Goal: Information Seeking & Learning: Stay updated

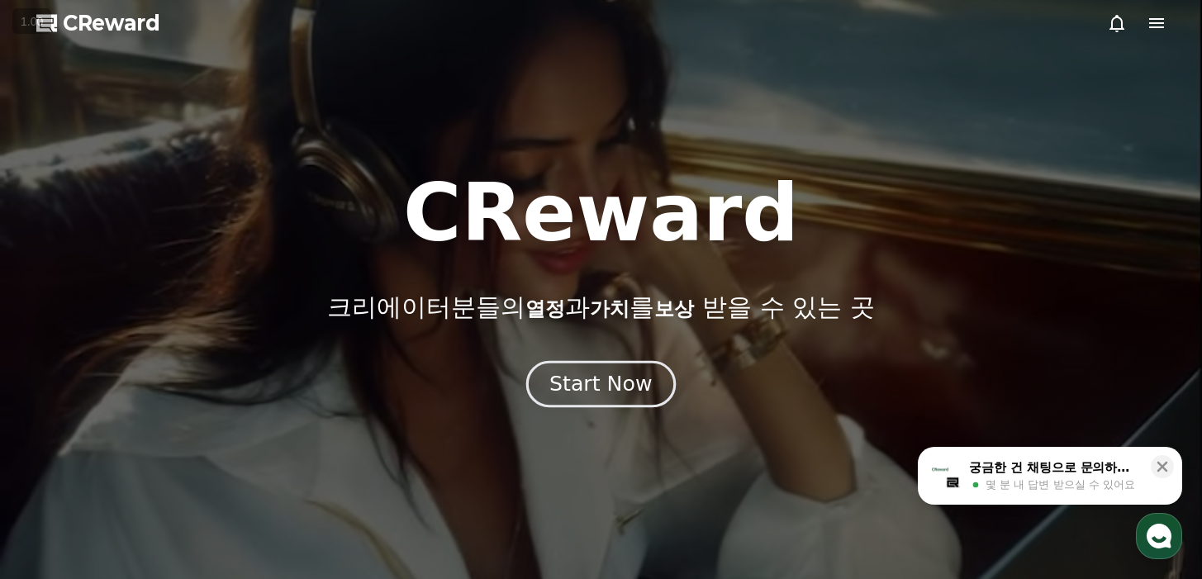
click at [557, 360] on button "Start Now" at bounding box center [601, 383] width 150 height 47
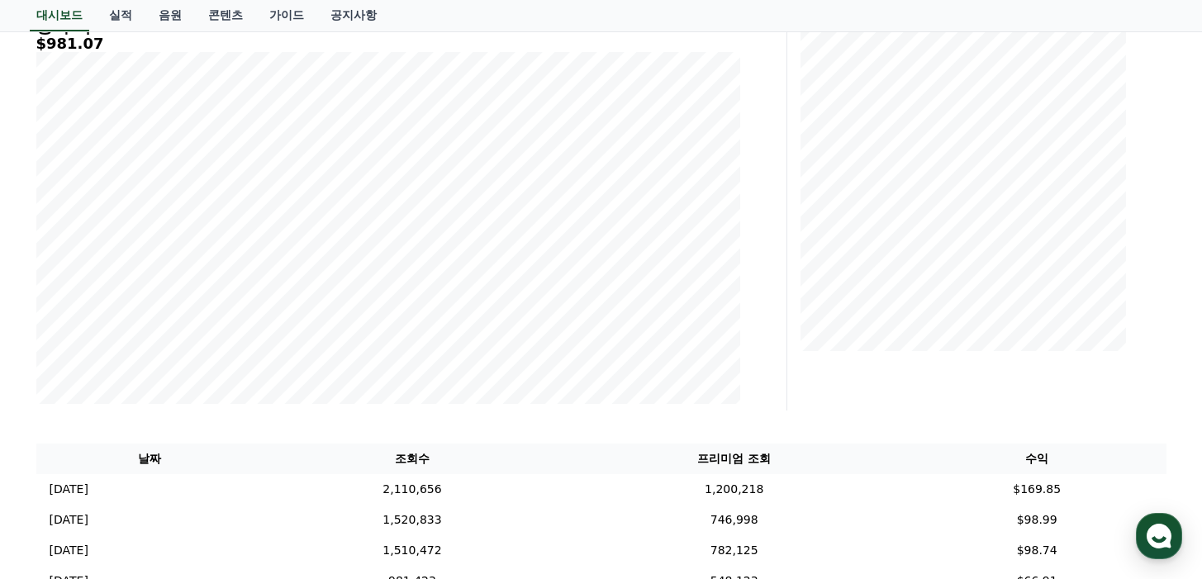
scroll to position [451, 0]
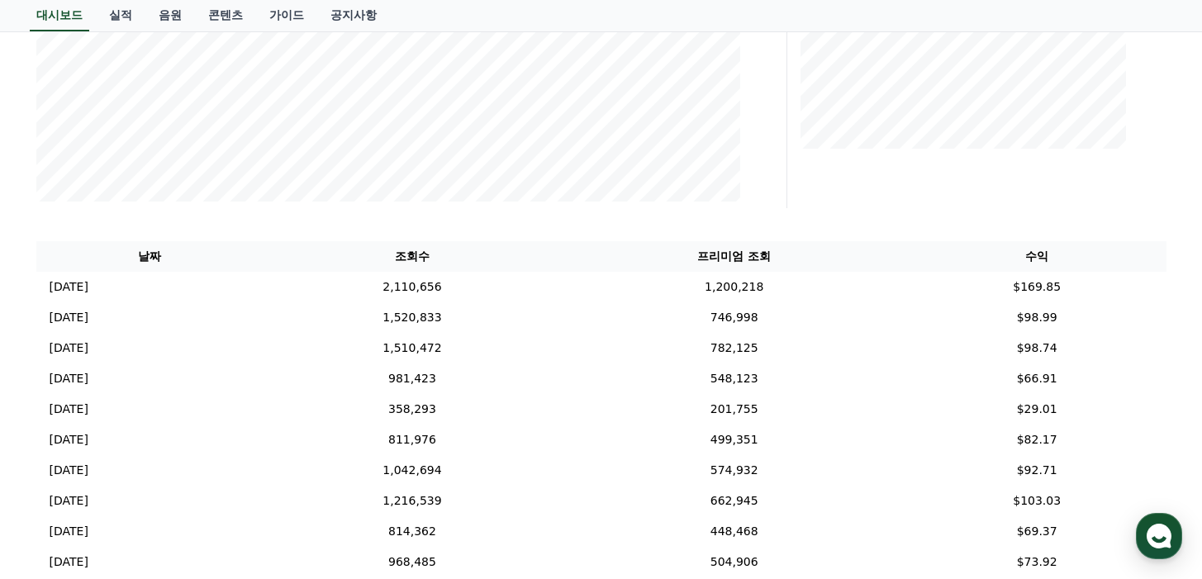
click at [780, 254] on th "프리미엄 조회" at bounding box center [734, 256] width 347 height 31
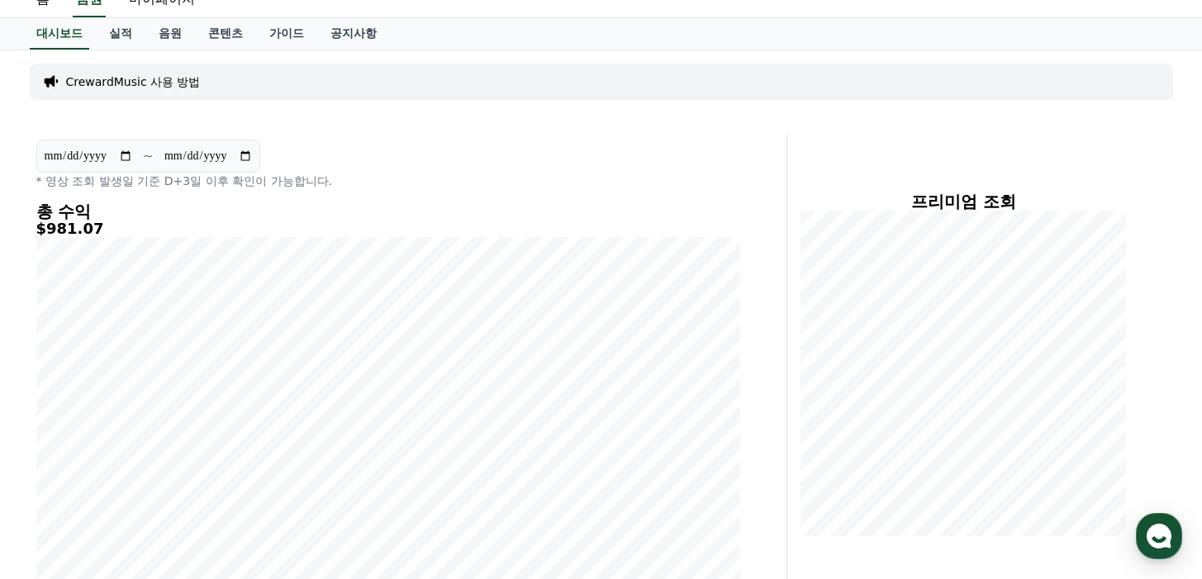
scroll to position [0, 0]
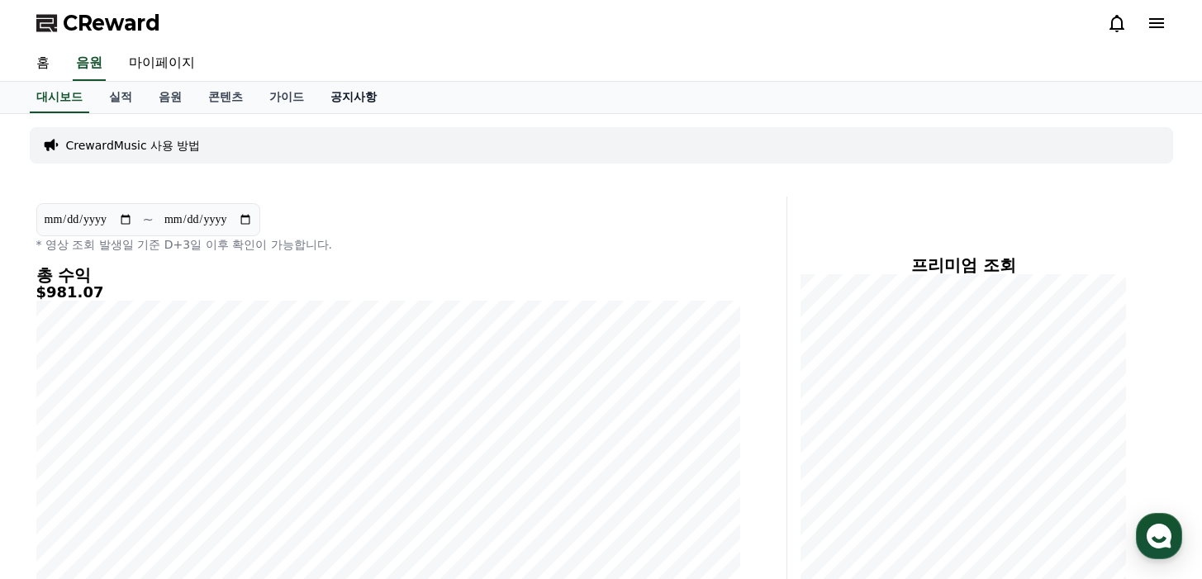
click at [320, 85] on link "공지사항" at bounding box center [353, 97] width 73 height 31
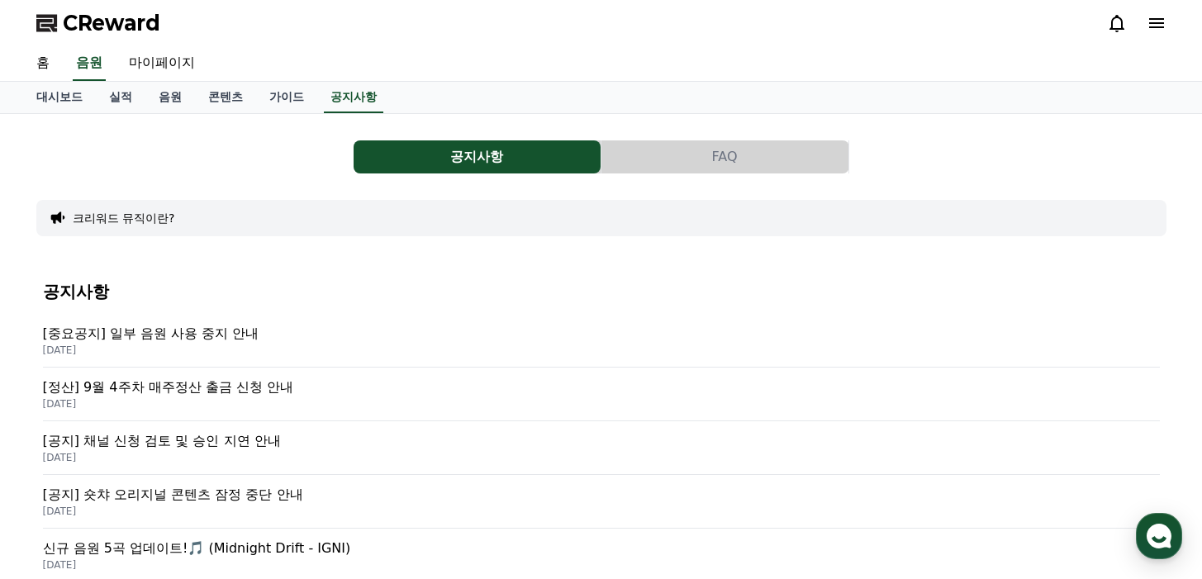
click at [205, 341] on p "[중요공지] 일부 음원 사용 중지 안내" at bounding box center [601, 334] width 1117 height 20
